Goal: Task Accomplishment & Management: Manage account settings

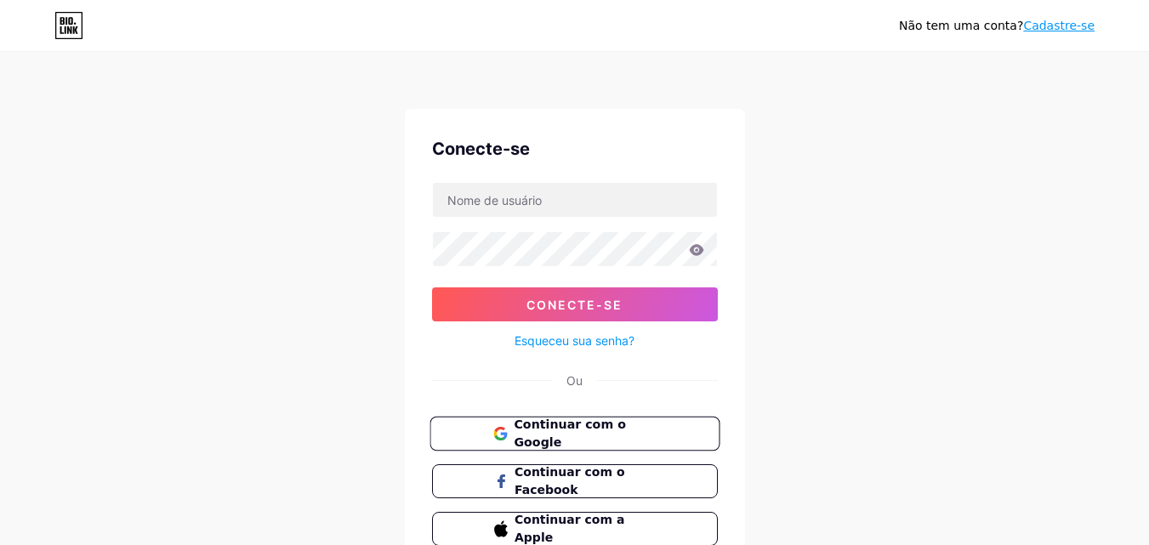
click at [602, 424] on font "Continuar com o Google" at bounding box center [569, 434] width 111 height 32
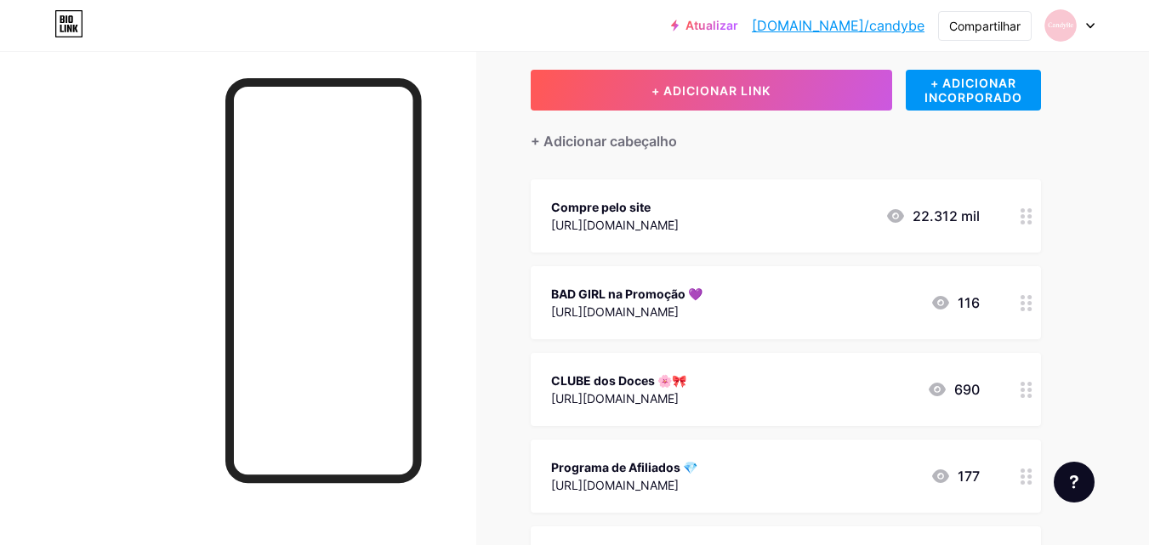
scroll to position [85, 0]
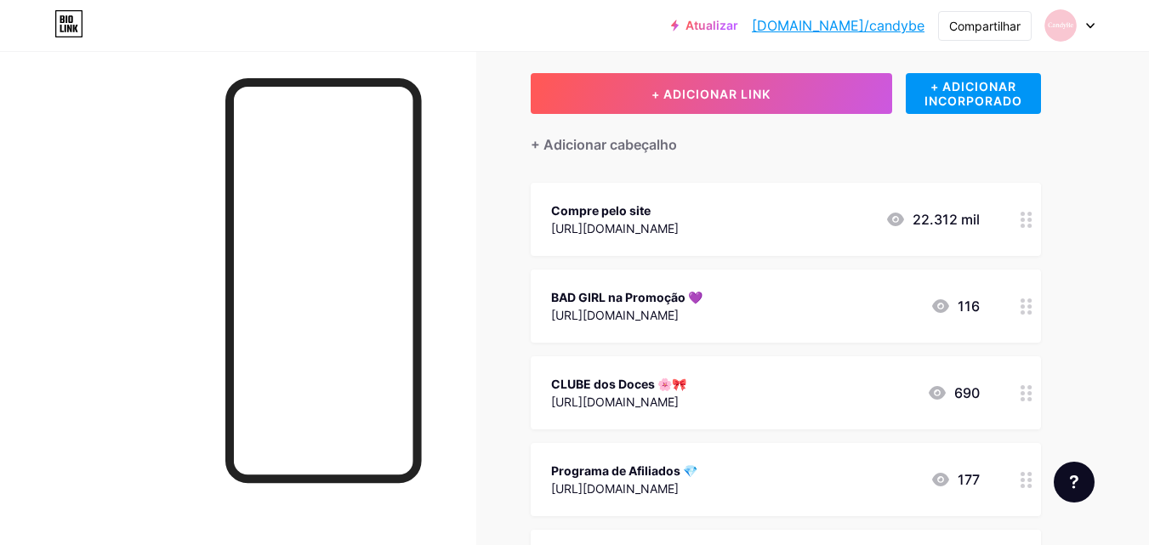
click at [1028, 314] on div at bounding box center [1026, 306] width 29 height 73
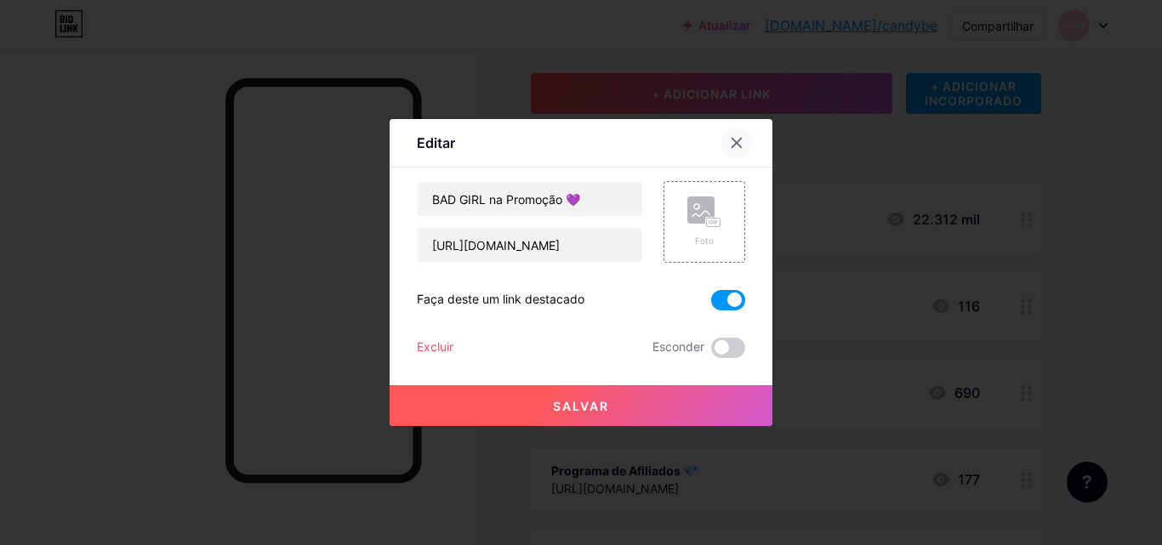
click at [739, 145] on icon at bounding box center [736, 143] width 9 height 9
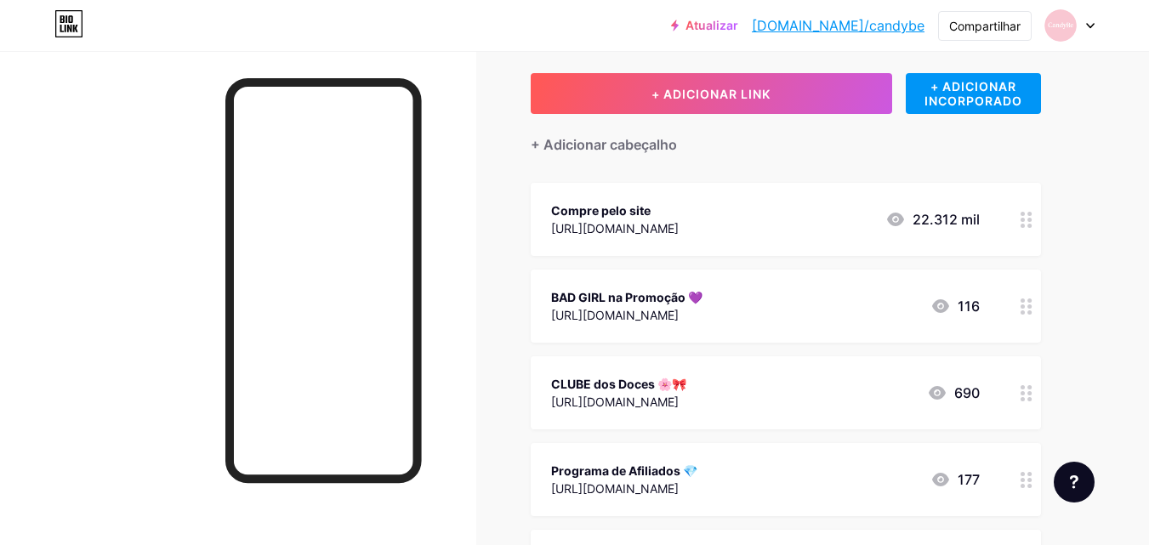
click at [1030, 397] on circle at bounding box center [1030, 399] width 4 height 4
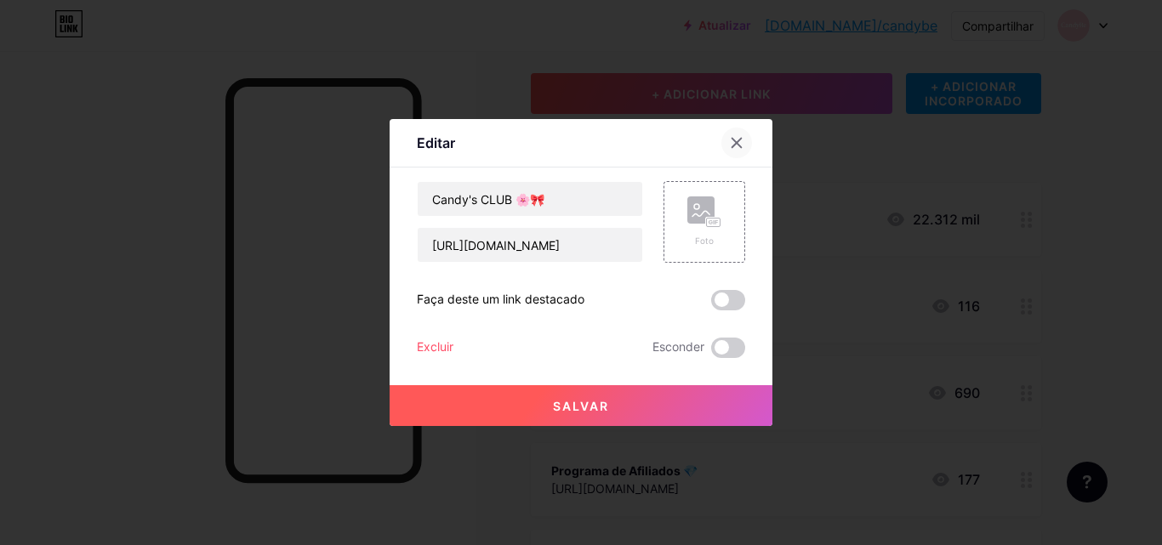
click at [740, 140] on icon at bounding box center [736, 143] width 9 height 9
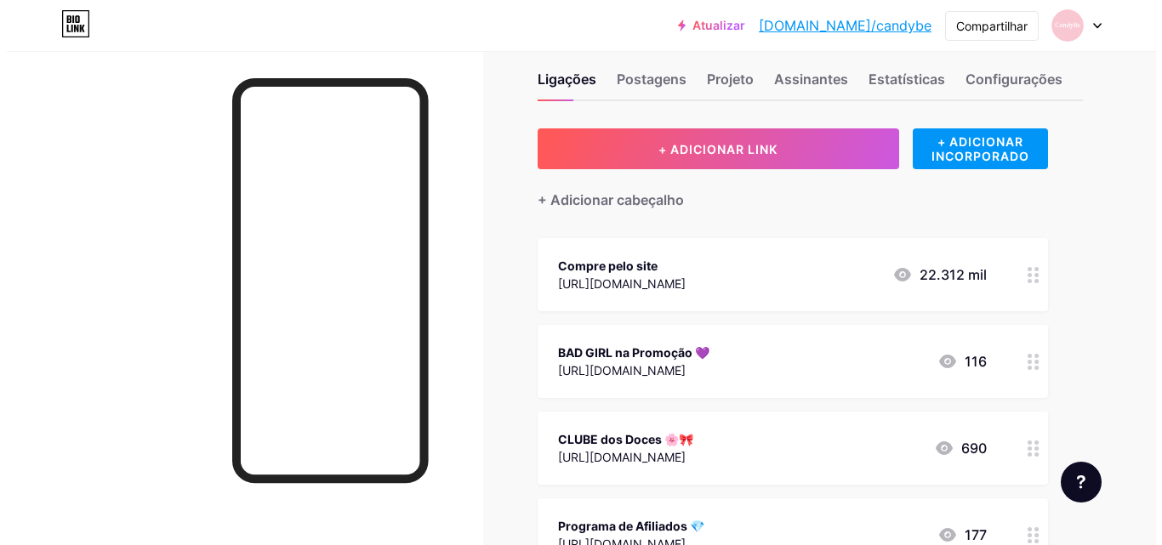
scroll to position [0, 0]
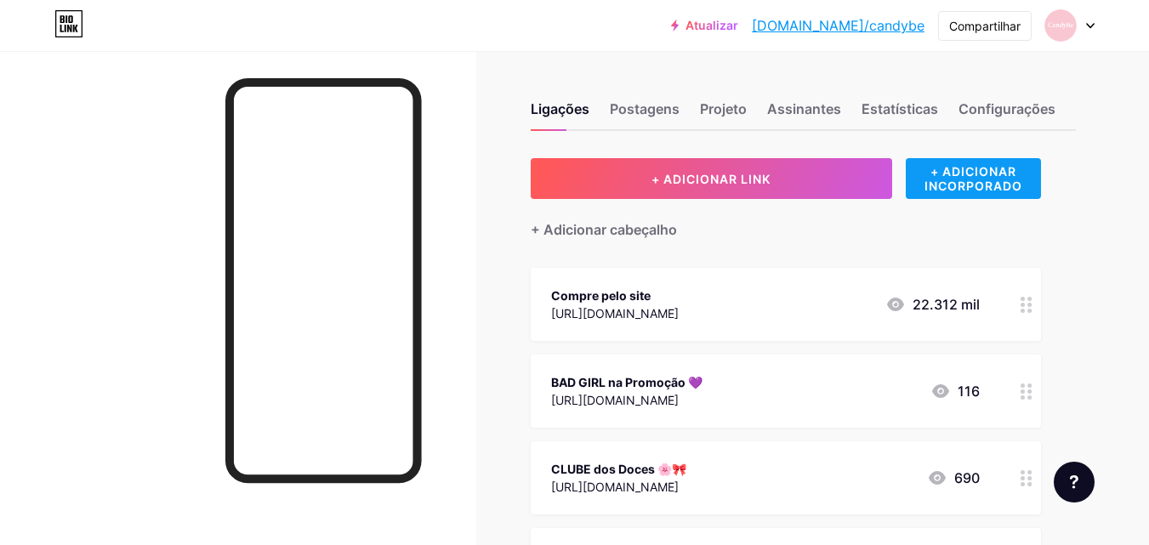
click at [1002, 177] on font "+ ADICIONAR INCORPORADO" at bounding box center [974, 178] width 98 height 29
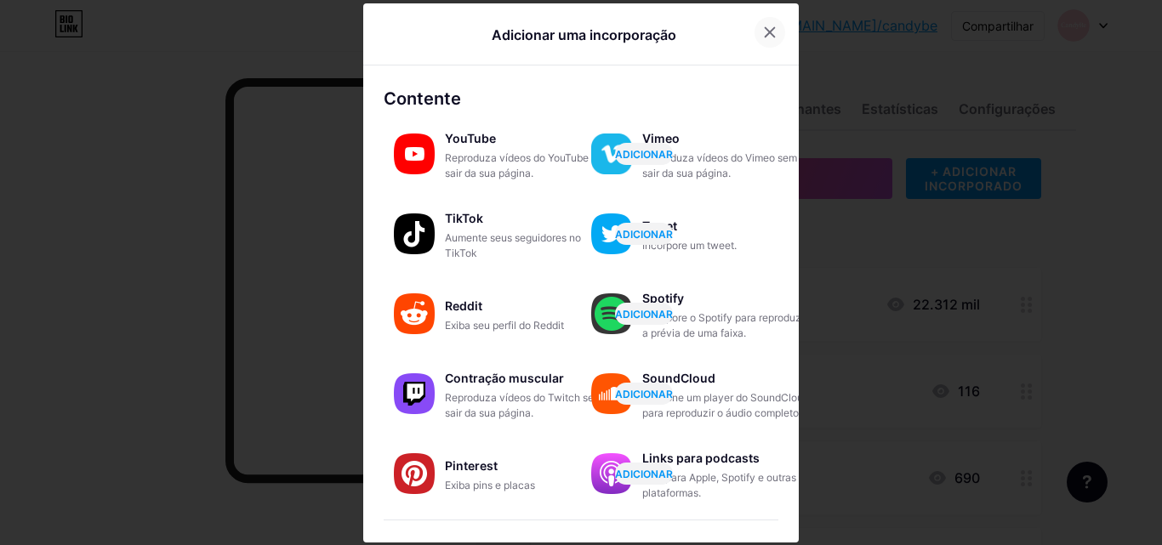
click at [763, 26] on icon at bounding box center [770, 33] width 14 height 14
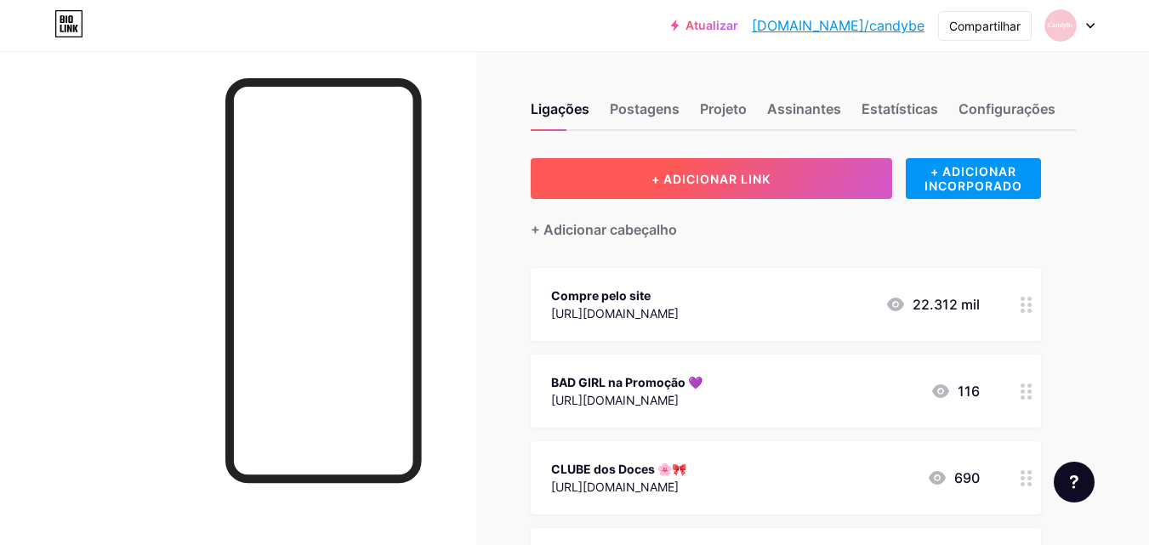
click at [768, 172] on font "+ ADICIONAR LINK" at bounding box center [711, 179] width 119 height 14
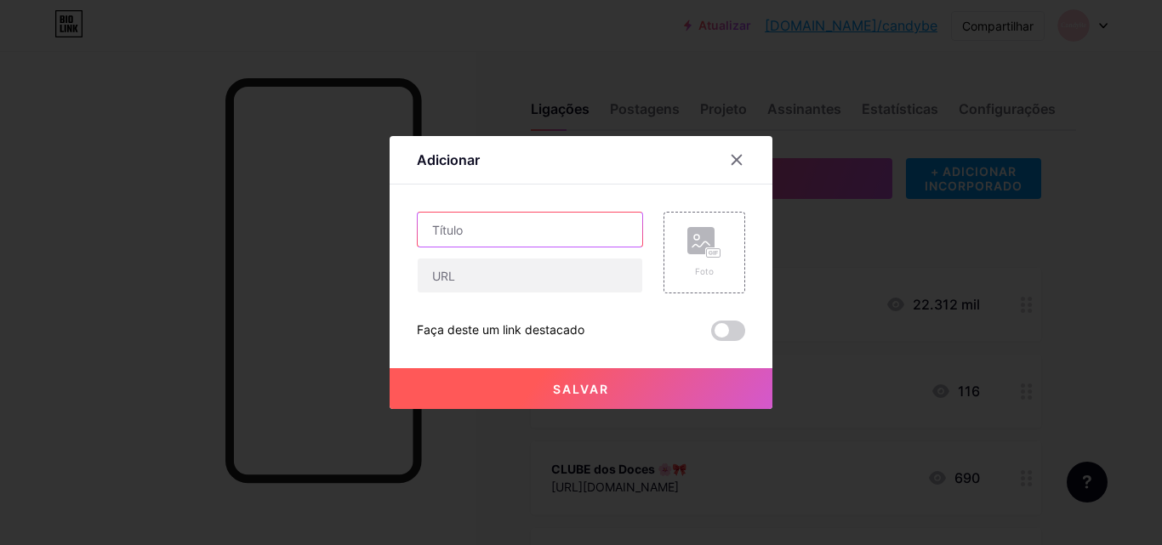
click at [535, 235] on input "text" at bounding box center [530, 230] width 225 height 34
type input "Compre seu Candy Lips"
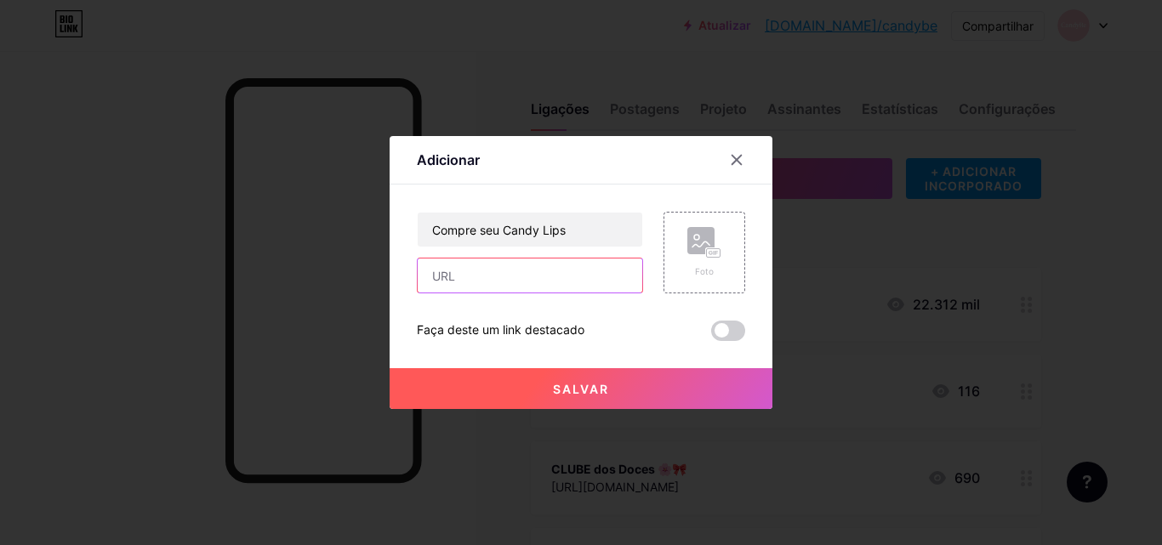
click at [507, 279] on input "text" at bounding box center [530, 276] width 225 height 34
paste input "[URL][DOMAIN_NAME]"
type input "[URL][DOMAIN_NAME]"
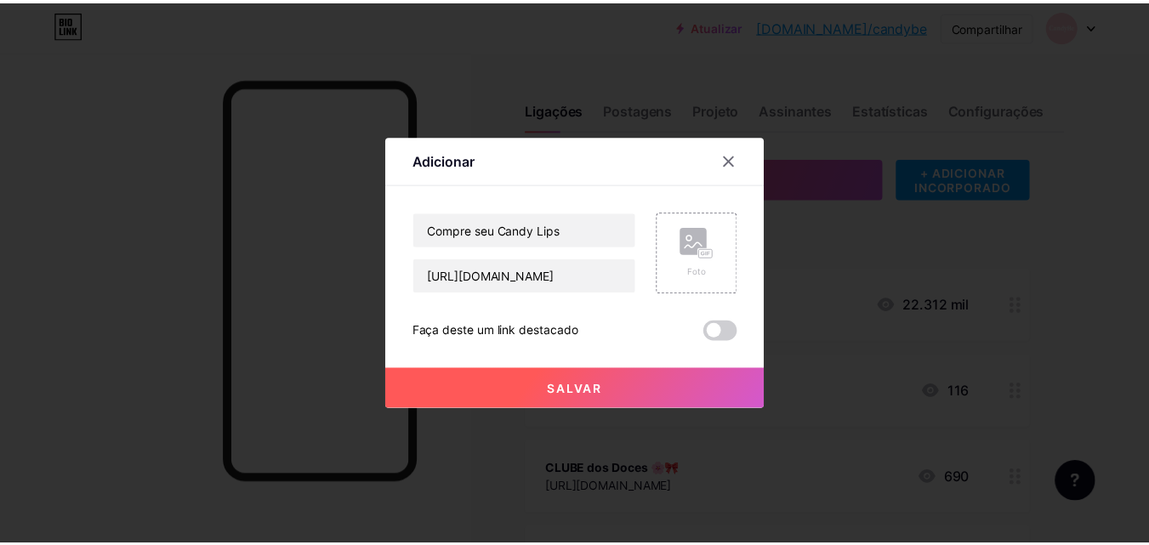
scroll to position [0, 0]
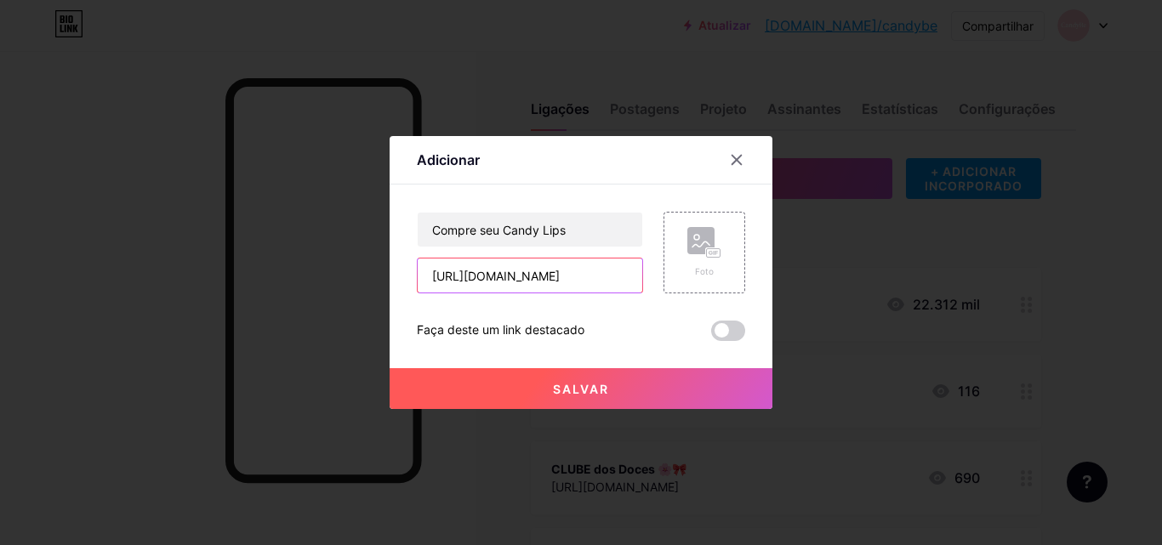
click at [598, 274] on input "[URL][DOMAIN_NAME]" at bounding box center [530, 276] width 225 height 34
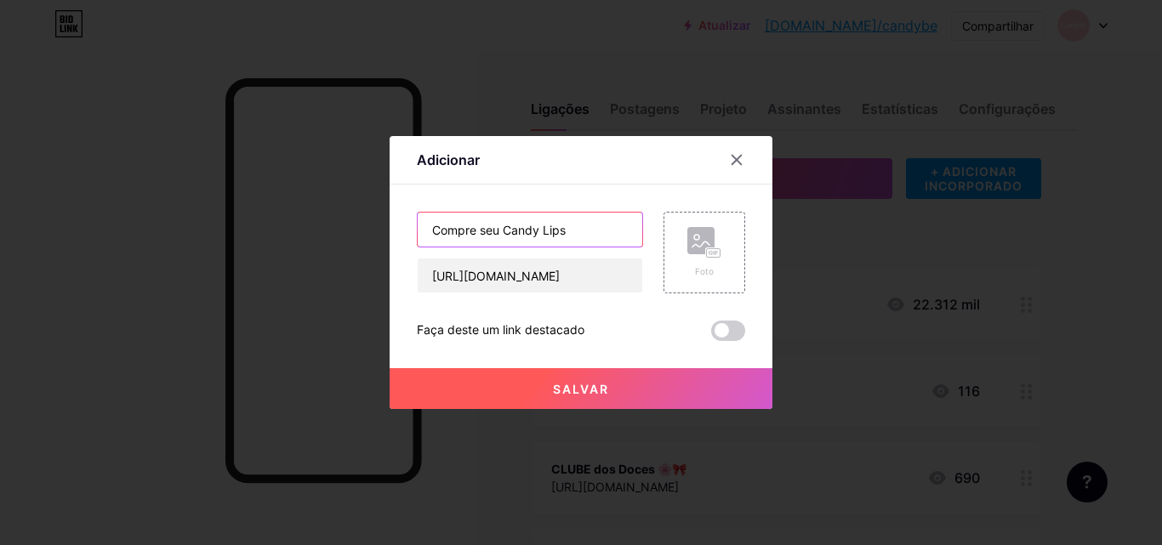
click at [584, 231] on input "Compre seu Candy Lips" at bounding box center [530, 230] width 225 height 34
paste input "👄"
drag, startPoint x: 504, startPoint y: 231, endPoint x: 418, endPoint y: 231, distance: 85.9
click at [418, 231] on input "Compre seu Candy Lips 👄" at bounding box center [530, 230] width 225 height 34
type input "Candy Lips 👄"
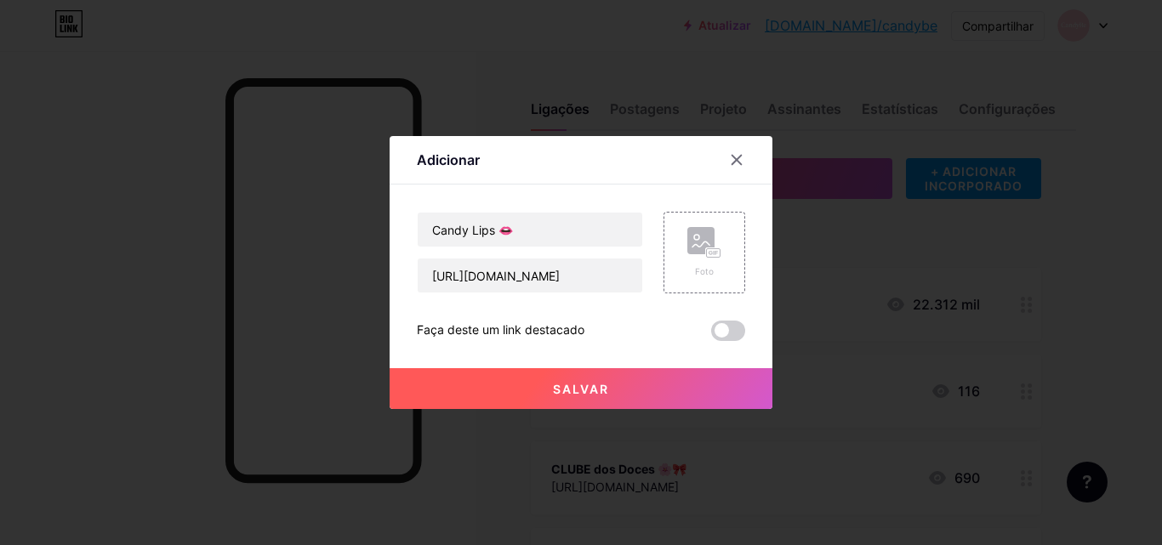
click at [733, 328] on span at bounding box center [728, 331] width 34 height 20
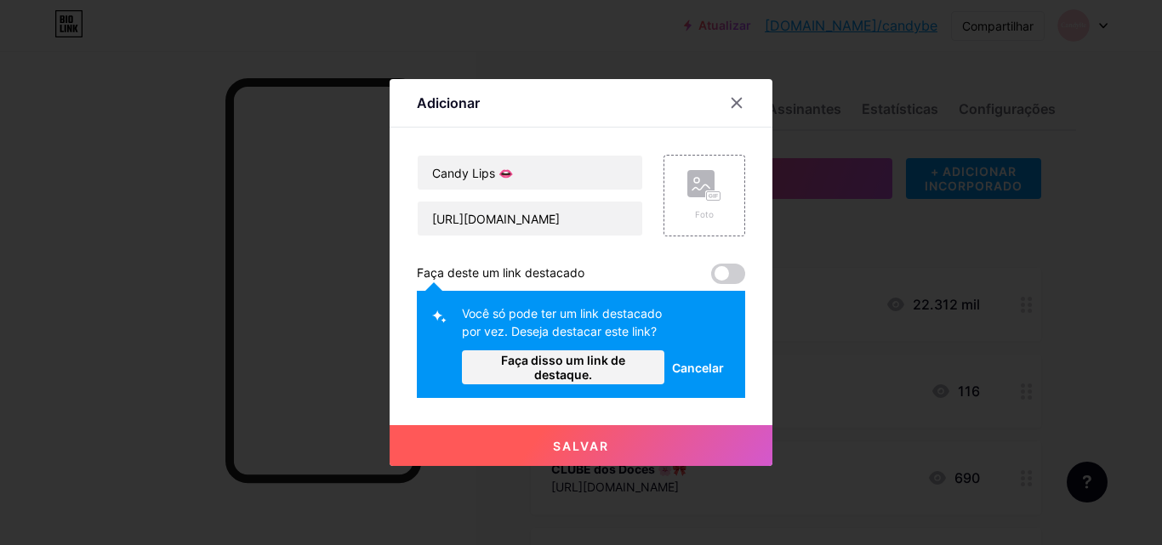
click at [699, 361] on font "Cancelar" at bounding box center [698, 368] width 52 height 14
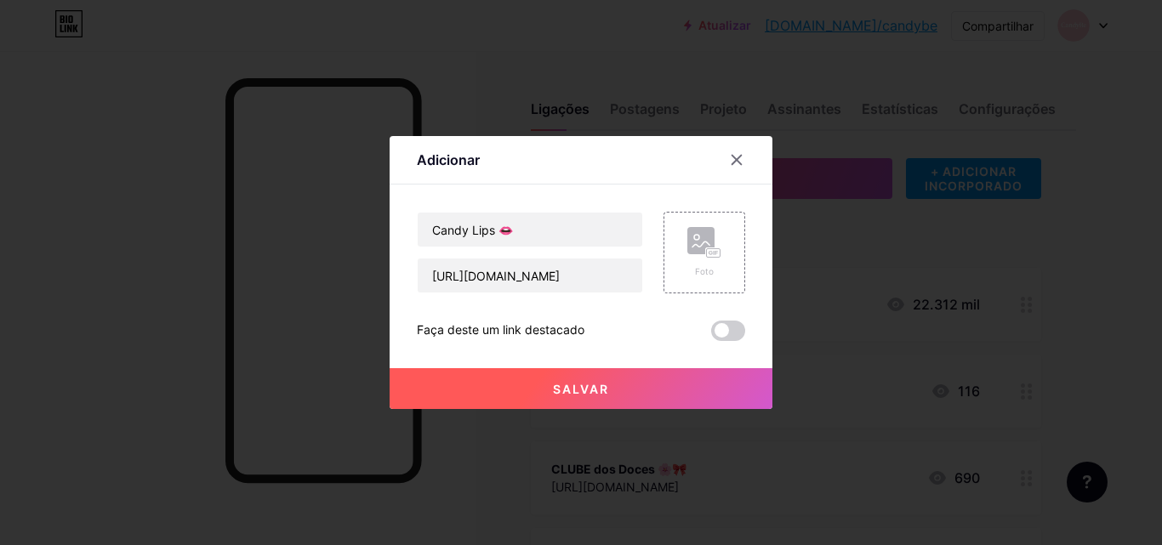
click at [623, 385] on button "Salvar" at bounding box center [581, 388] width 383 height 41
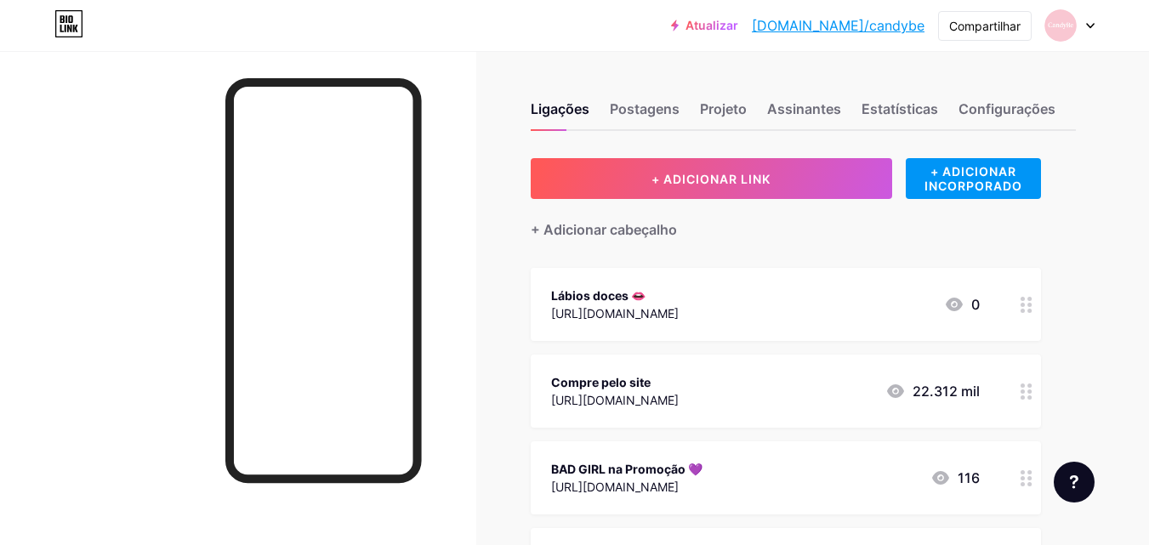
drag, startPoint x: 762, startPoint y: 294, endPoint x: 774, endPoint y: 390, distance: 96.9
click at [774, 390] on span "Lábios doces 👄 [URL][DOMAIN_NAME] 0 Compre pelo site [URL][DOMAIN_NAME] 22.312 …" at bounding box center [786, 521] width 510 height 507
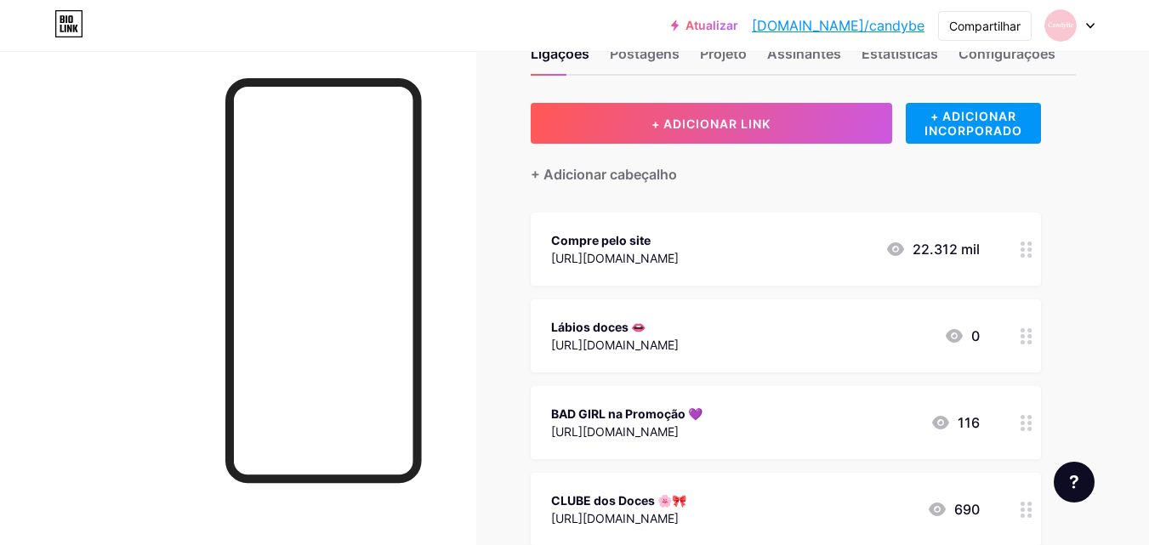
scroll to position [85, 0]
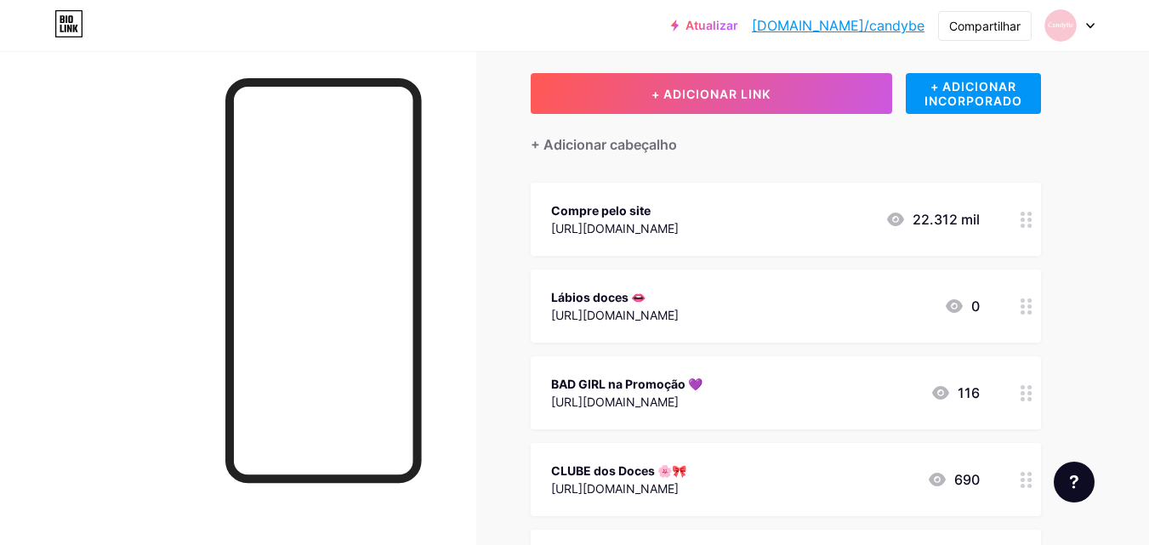
click at [698, 385] on font "BAD GIRL na Promoção 💜" at bounding box center [626, 384] width 151 height 14
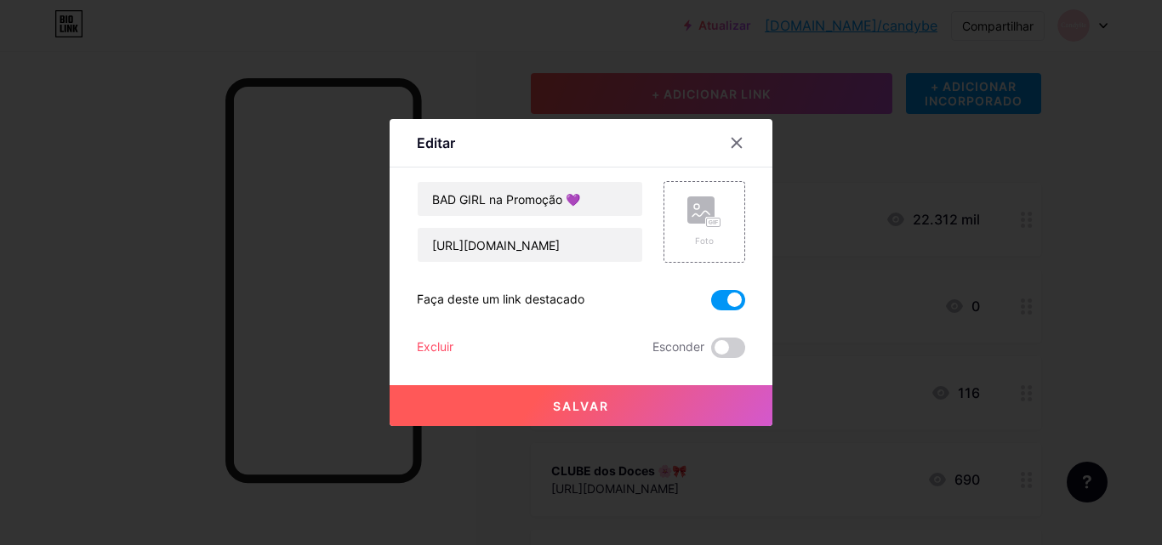
click at [717, 301] on span at bounding box center [728, 300] width 34 height 20
click at [711, 305] on input "checkbox" at bounding box center [711, 305] width 0 height 0
click at [590, 399] on font "Salvar" at bounding box center [581, 406] width 56 height 14
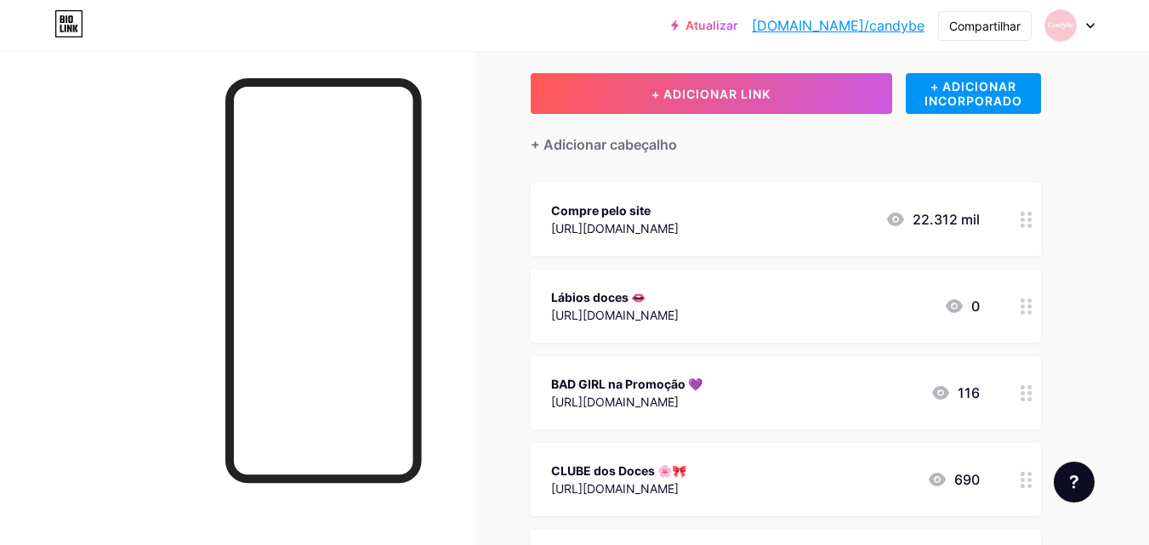
click at [1027, 299] on icon at bounding box center [1027, 307] width 12 height 16
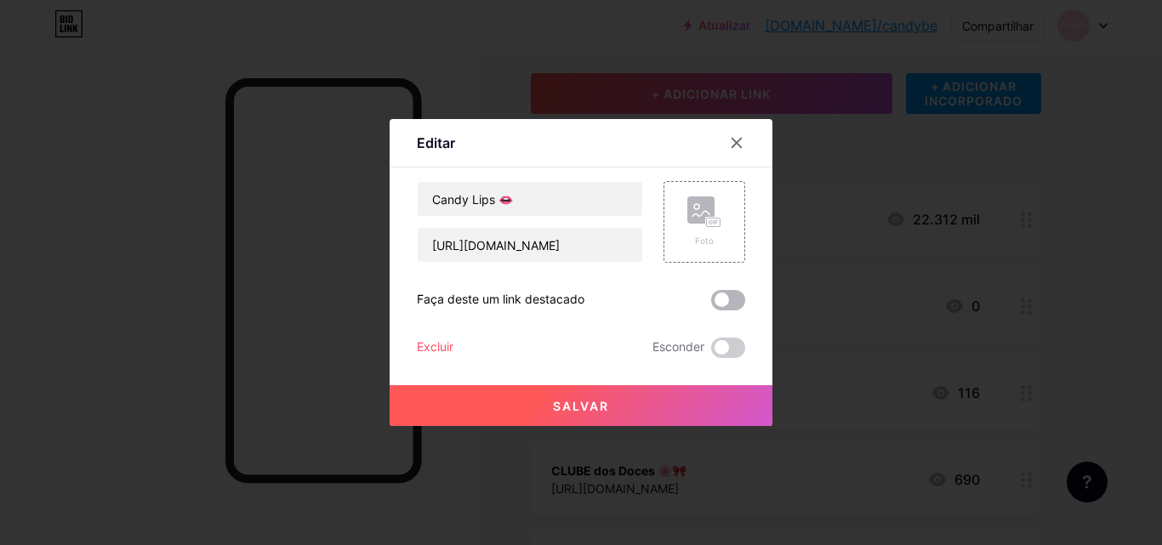
click at [741, 296] on span at bounding box center [728, 300] width 34 height 20
click at [711, 305] on input "checkbox" at bounding box center [711, 305] width 0 height 0
click at [594, 401] on font "Salvar" at bounding box center [581, 406] width 56 height 14
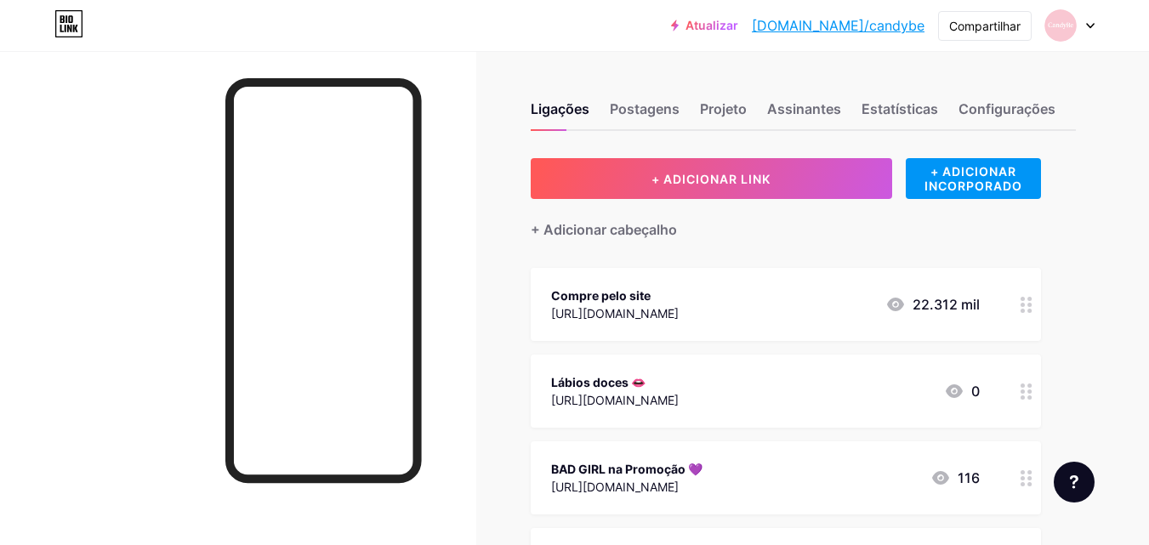
scroll to position [425, 0]
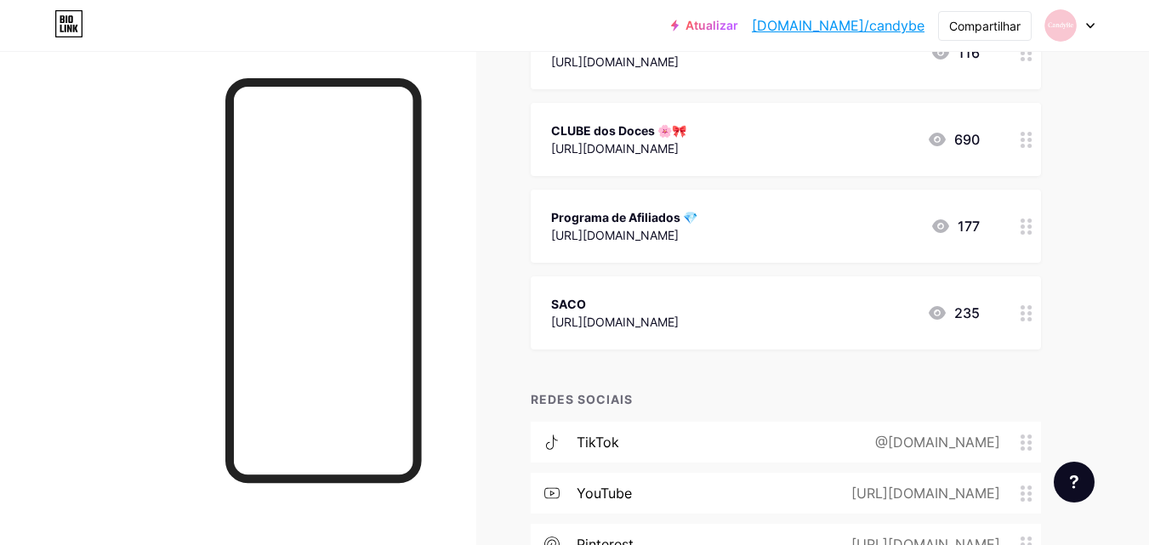
click at [738, 23] on font "Atualizar" at bounding box center [712, 25] width 53 height 14
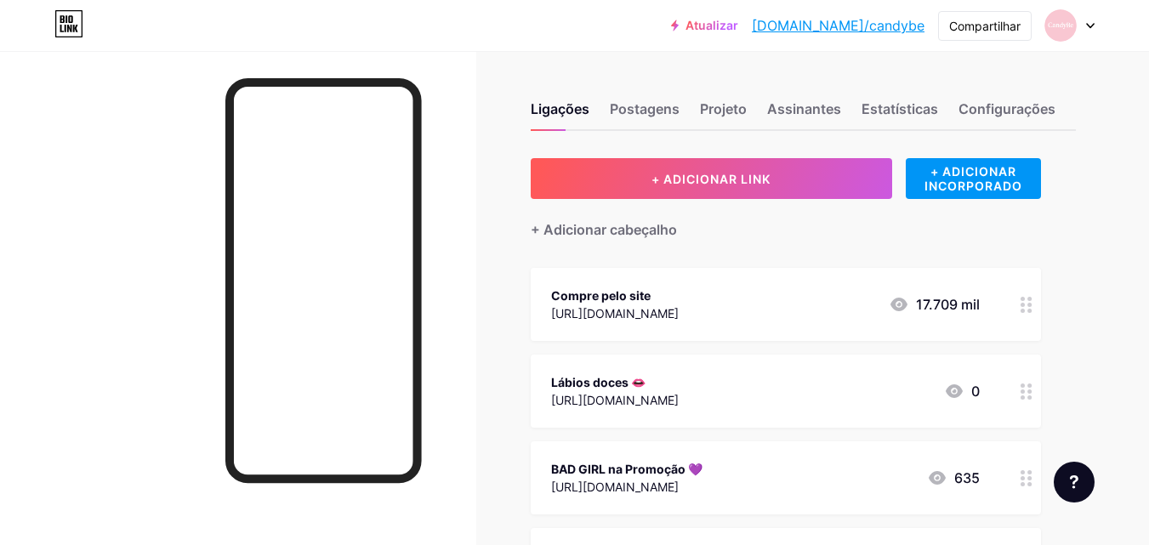
click at [1022, 387] on icon at bounding box center [1027, 392] width 12 height 16
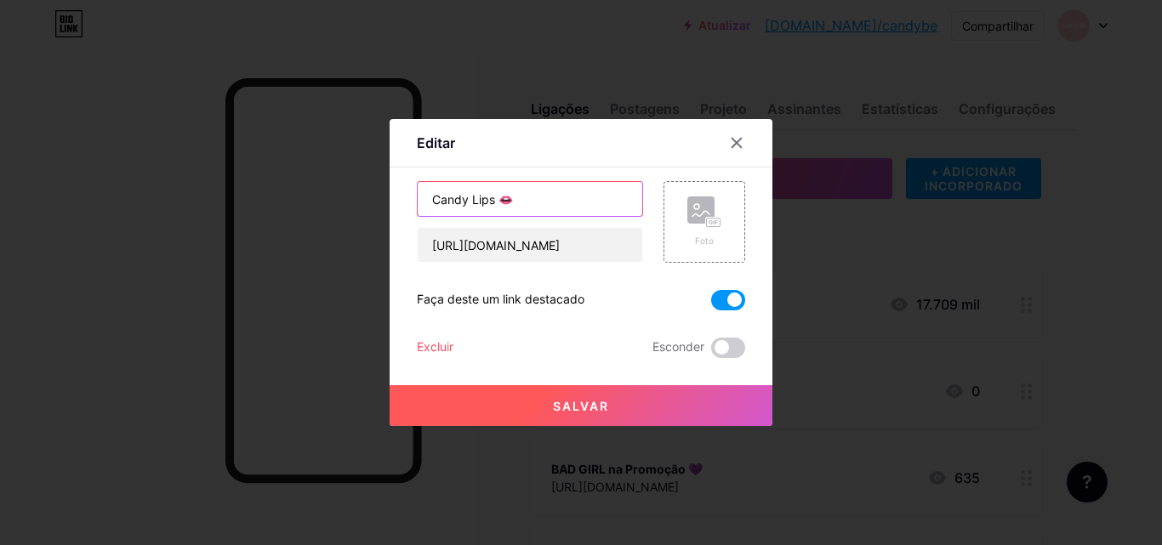
click at [533, 200] on input "Candy Lips 👄" at bounding box center [530, 199] width 225 height 34
click at [499, 198] on input "Candy Lips 👄" at bounding box center [530, 199] width 225 height 34
paste input "text"
type input "Candy Lips 💄👄"
click at [590, 398] on button "Salvar" at bounding box center [581, 405] width 383 height 41
